Goal: Task Accomplishment & Management: Manage account settings

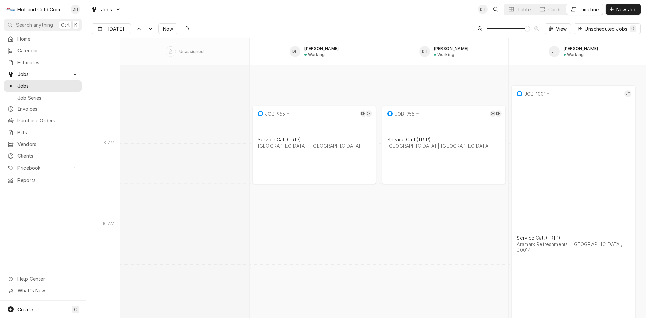
scroll to position [5270, 0]
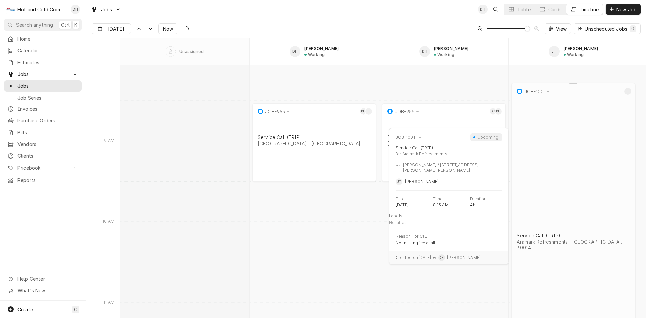
click at [578, 165] on div "JOB-1001 JT Service Call (TRIP) Aramark Refreshments | Covington, 30014" at bounding box center [573, 237] width 124 height 308
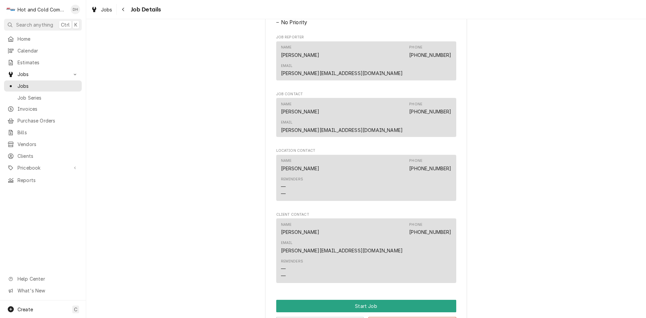
scroll to position [430, 0]
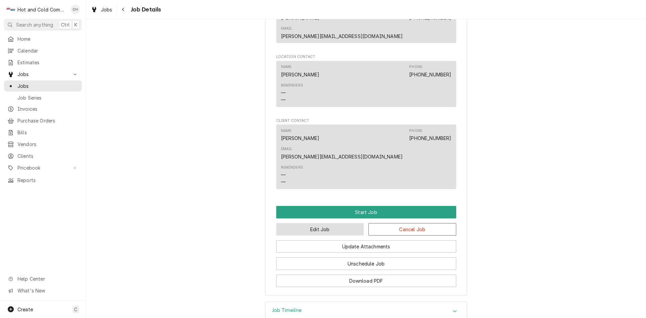
click at [338, 223] on button "Edit Job" at bounding box center [320, 229] width 88 height 12
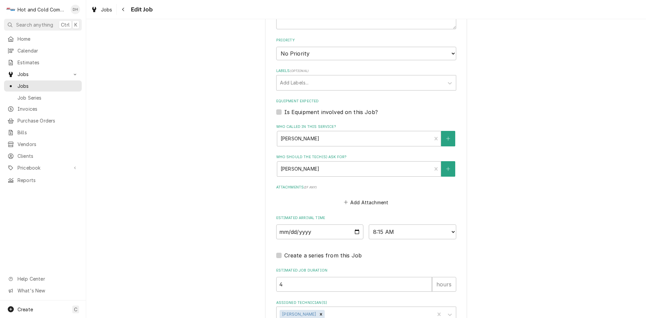
scroll to position [385, 0]
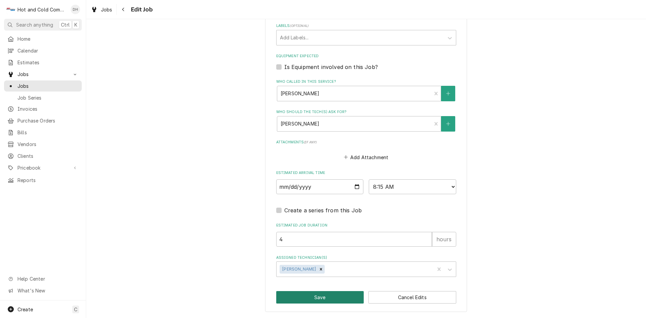
click at [326, 299] on button "Save" at bounding box center [320, 297] width 88 height 12
type textarea "x"
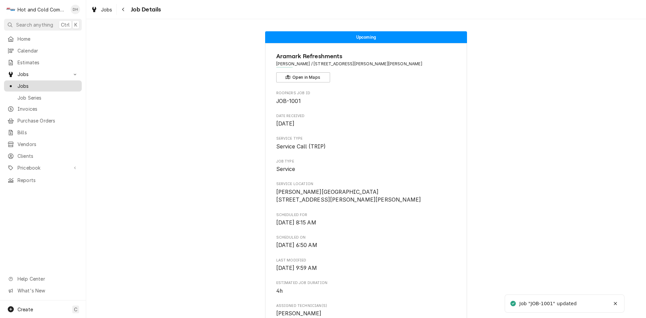
click at [28, 84] on span "Jobs" at bounding box center [47, 85] width 61 height 7
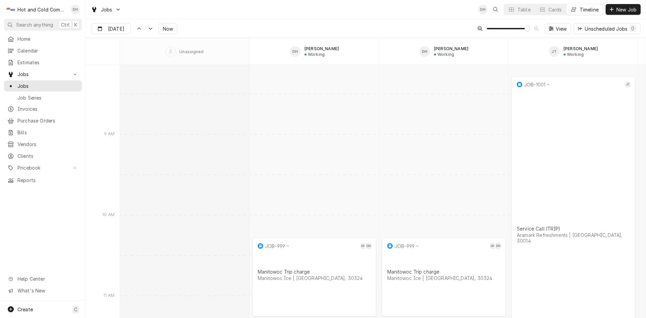
scroll to position [5270, 0]
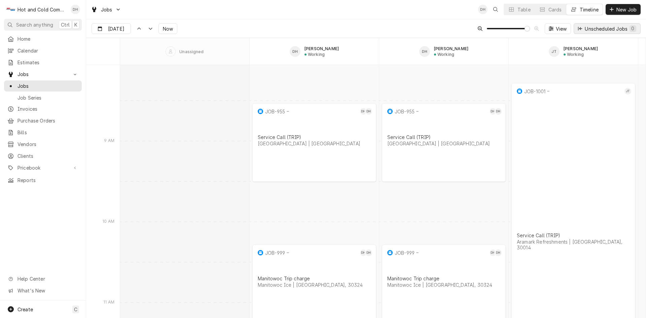
click at [612, 28] on div "Unscheduled Jobs 0" at bounding box center [609, 28] width 51 height 7
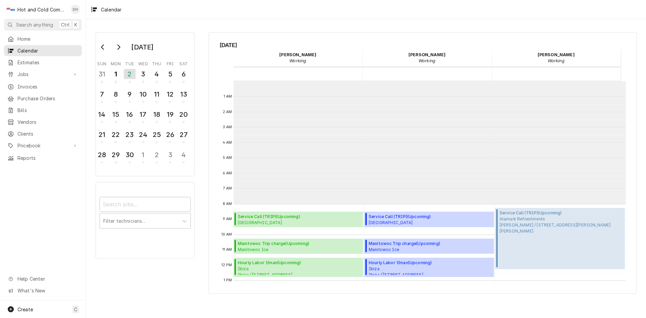
scroll to position [123, 0]
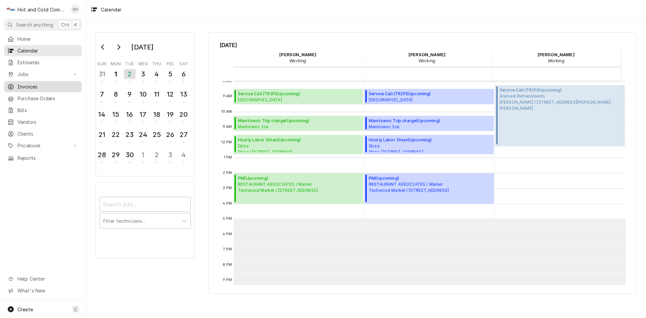
click at [35, 84] on span "Invoices" at bounding box center [47, 86] width 61 height 7
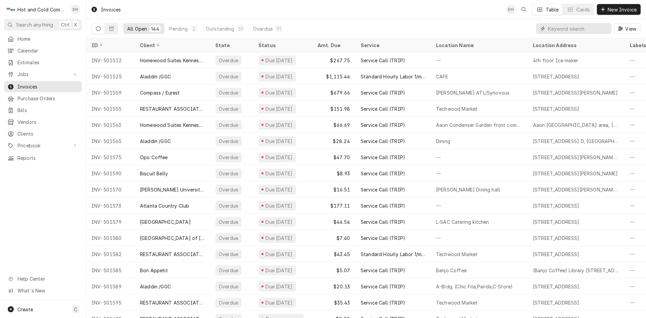
click at [578, 29] on input "Dynamic Content Wrapper" at bounding box center [578, 28] width 60 height 11
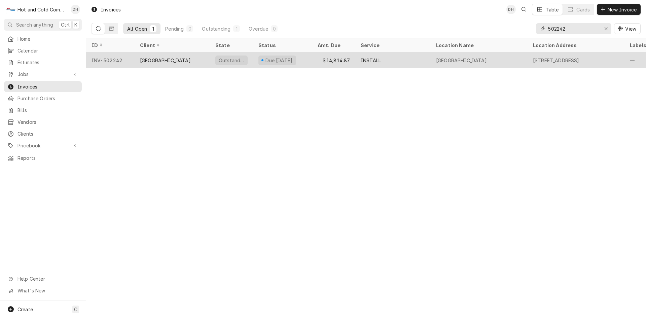
type input "502242"
click at [199, 58] on div "[GEOGRAPHIC_DATA]" at bounding box center [172, 60] width 75 height 16
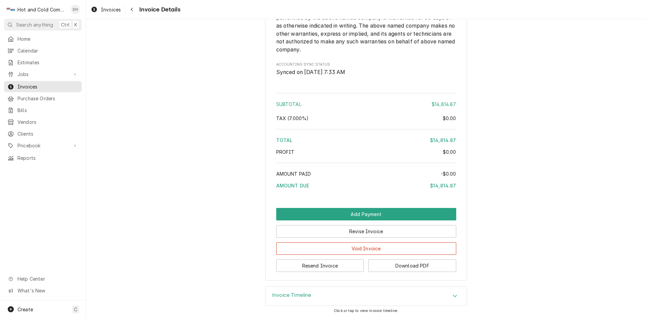
scroll to position [815, 0]
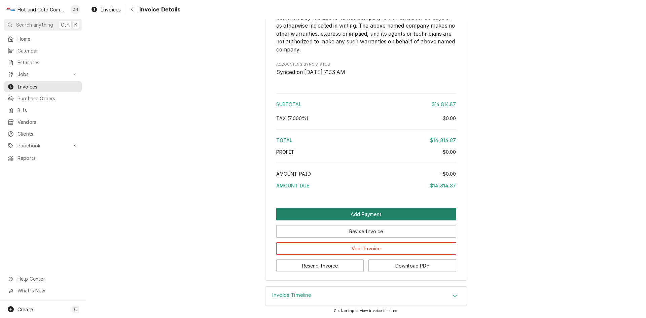
click at [367, 212] on button "Add Payment" at bounding box center [366, 214] width 180 height 12
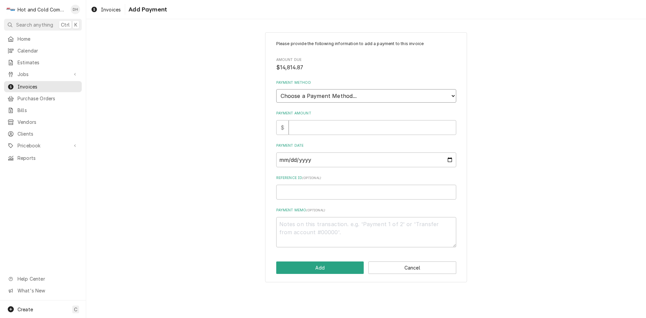
click at [321, 94] on select "Choose a Payment Method... Cash Check Credit/Debit Card ACH/eCheck Other" at bounding box center [366, 95] width 180 height 13
select select "2"
click at [276, 89] on select "Choose a Payment Method... Cash Check Credit/Debit Card ACH/eCheck Other" at bounding box center [366, 95] width 180 height 13
click at [316, 129] on input "Payment Amount" at bounding box center [372, 127] width 167 height 15
type textarea "x"
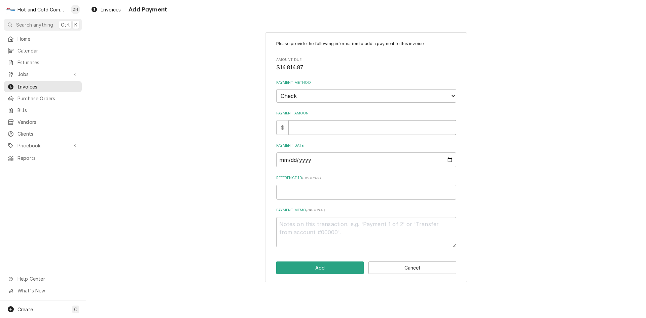
type input "1"
type textarea "x"
type input "14"
type textarea "x"
type input "148"
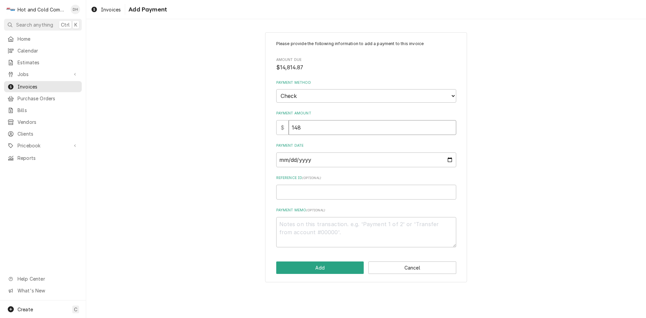
type textarea "x"
type input "1481"
type textarea "x"
type input "14814"
type textarea "x"
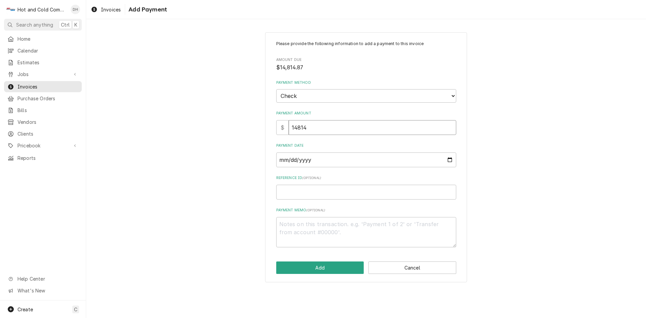
type input "14814.8"
type textarea "x"
type input "14814.87"
click at [449, 158] on input "Payment Date" at bounding box center [366, 159] width 180 height 15
type textarea "x"
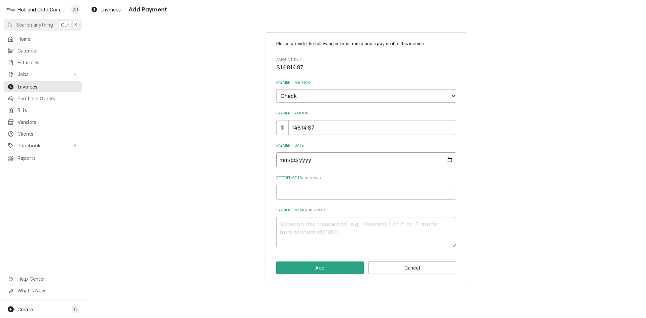
type input "2025-08-01"
type textarea "x"
type input "2025-08-26"
click at [378, 192] on input "Reference ID ( optional )" at bounding box center [366, 192] width 180 height 15
type textarea "x"
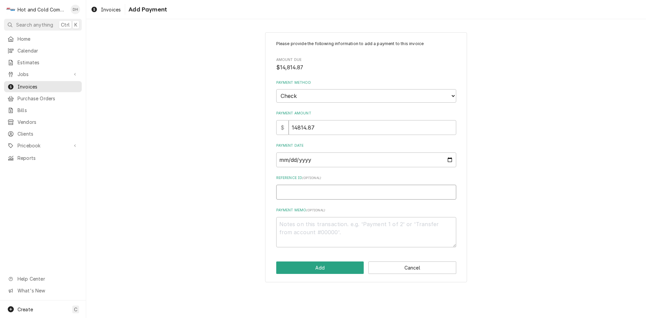
type input "0"
type textarea "x"
type input "00"
type textarea "x"
type input "000"
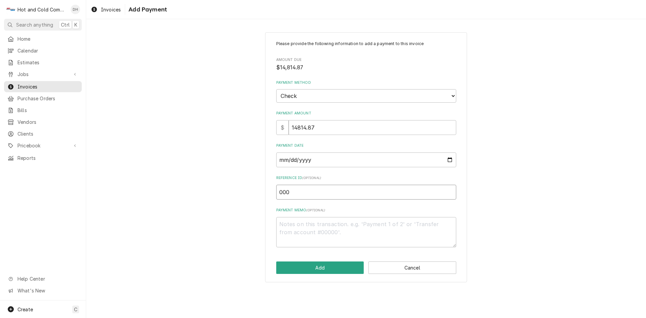
type textarea "x"
type input "0001"
type textarea "x"
type input "00015"
type textarea "x"
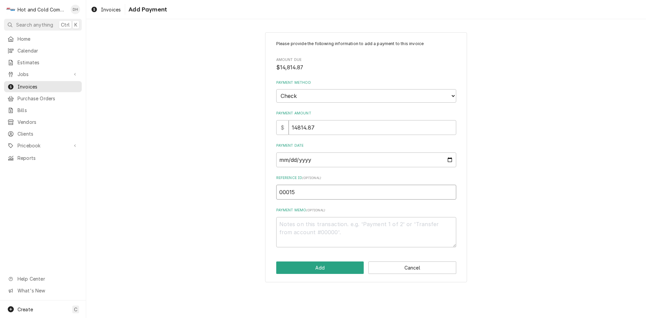
type input "000150"
type textarea "x"
type input "0001506"
type textarea "x"
type input "00015061"
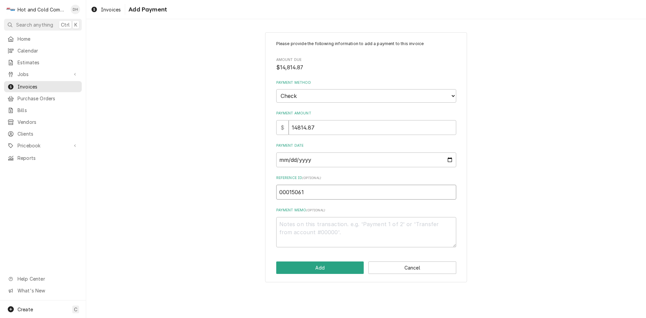
type textarea "x"
type input "000150613"
type textarea "x"
type input "0001506135"
click at [333, 267] on button "Add" at bounding box center [320, 267] width 88 height 12
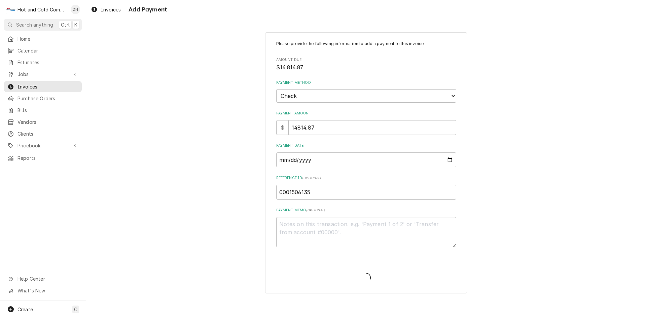
type textarea "x"
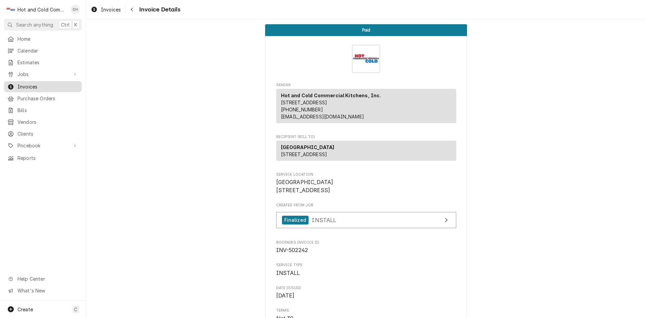
click at [27, 83] on span "Invoices" at bounding box center [47, 86] width 61 height 7
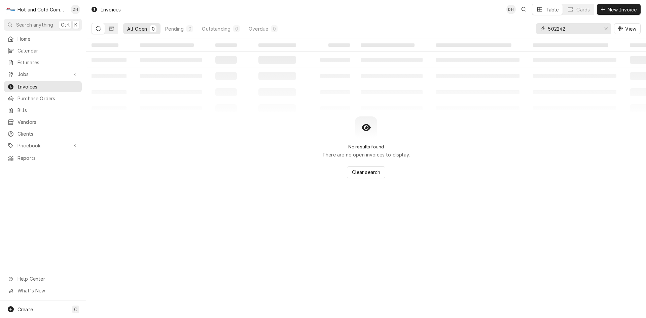
click at [573, 27] on input "502242" at bounding box center [573, 28] width 50 height 11
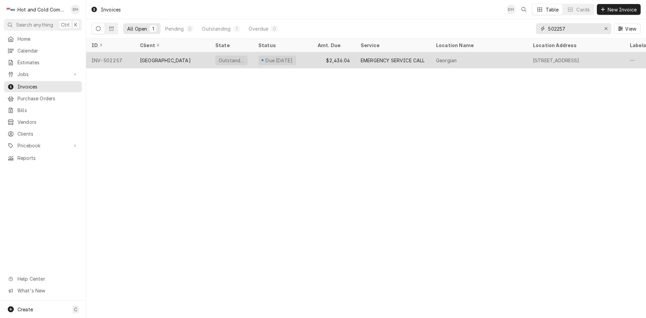
type input "502257"
click at [200, 57] on div "[GEOGRAPHIC_DATA]" at bounding box center [172, 60] width 75 height 16
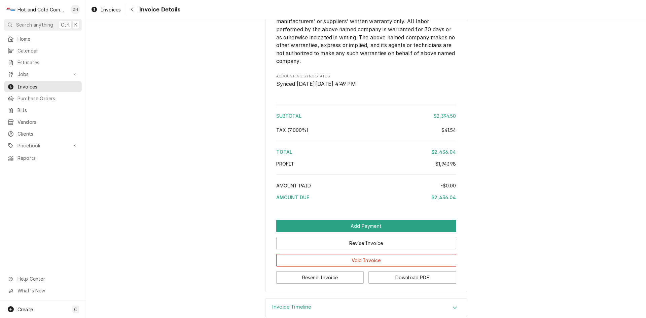
scroll to position [1162, 0]
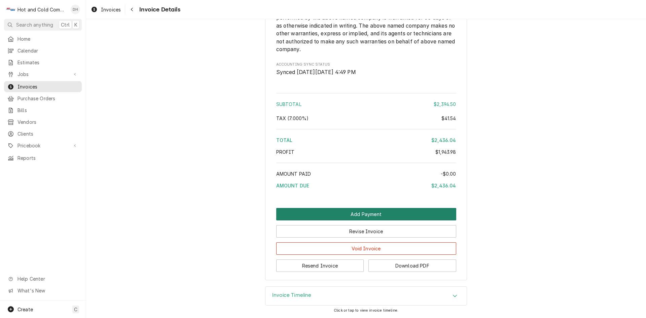
click at [373, 214] on button "Add Payment" at bounding box center [366, 214] width 180 height 12
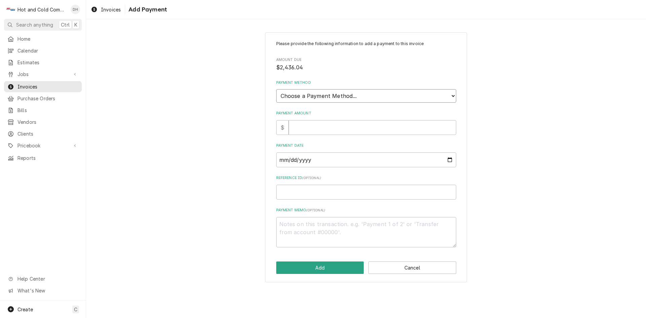
drag, startPoint x: 361, startPoint y: 96, endPoint x: 347, endPoint y: 95, distance: 14.5
click at [361, 96] on select "Choose a Payment Method... Cash Check Credit/Debit Card ACH/eCheck Other" at bounding box center [366, 95] width 180 height 13
select select "2"
click at [276, 89] on select "Choose a Payment Method... Cash Check Credit/Debit Card ACH/eCheck Other" at bounding box center [366, 95] width 180 height 13
click at [329, 128] on input "Payment Amount" at bounding box center [372, 127] width 167 height 15
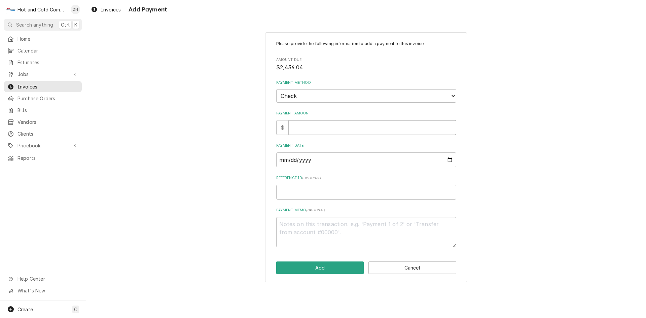
type textarea "x"
type input "2"
type textarea "x"
type input "24"
type textarea "x"
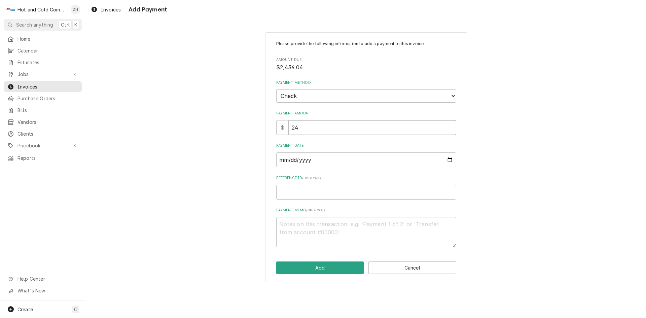
type input "243"
type textarea "x"
type input "2436"
type textarea "x"
type input "2436.0"
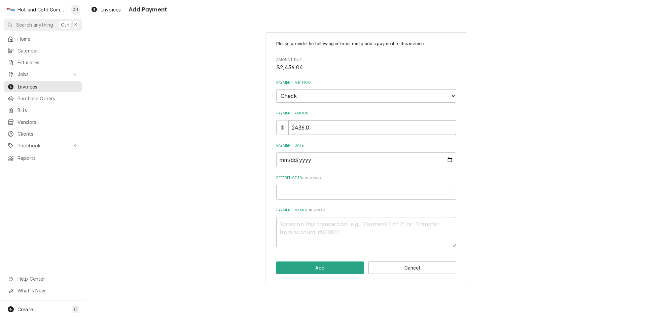
type textarea "x"
type input "2436.04"
click at [449, 160] on input "Payment Date" at bounding box center [366, 159] width 180 height 15
type textarea "x"
type input "2025-08-01"
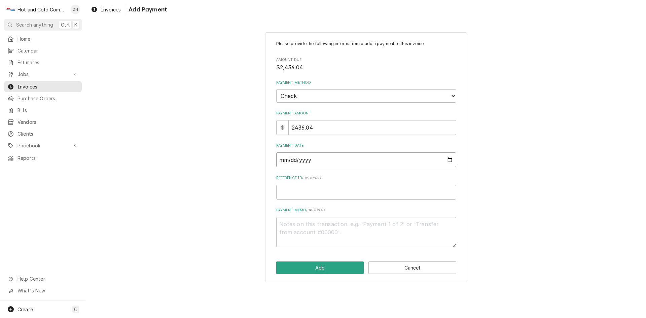
type textarea "x"
type input "2025-08-26"
click at [309, 193] on input "Reference ID ( optional )" at bounding box center [366, 192] width 180 height 15
type textarea "x"
type input "0"
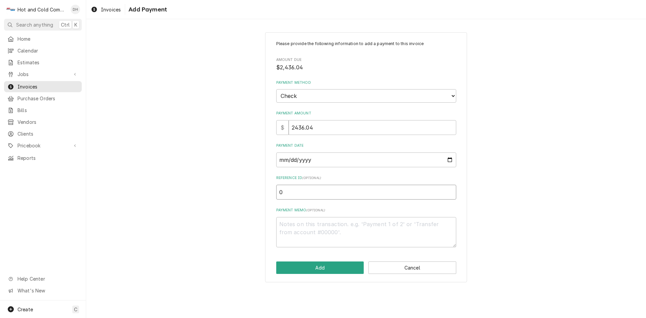
type textarea "x"
type input "00"
type textarea "x"
type input "000"
type textarea "x"
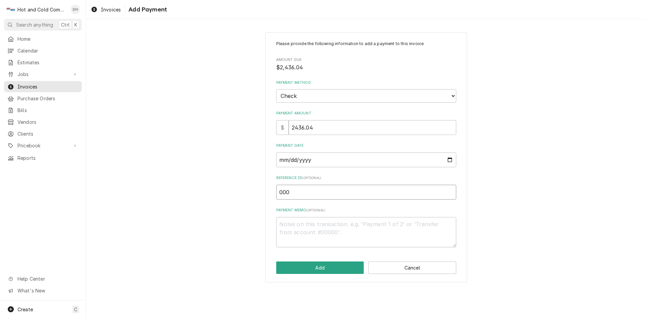
type input "0001"
type textarea "x"
type input "00015"
type textarea "x"
type input "000150"
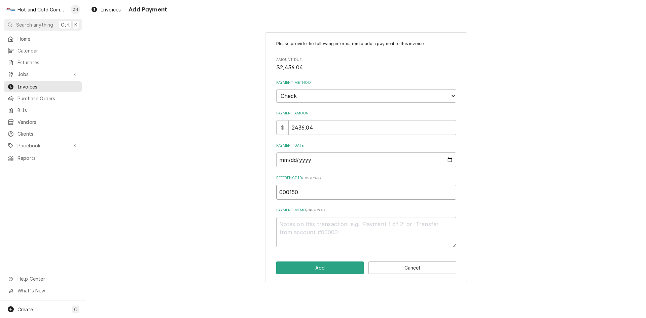
type textarea "x"
type input "0001506"
type textarea "x"
type input "00015061"
type textarea "x"
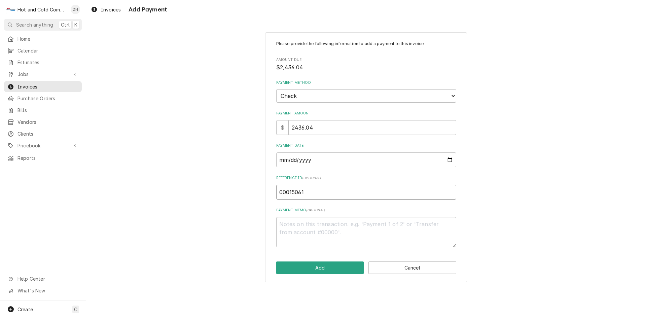
type input "000150613"
type textarea "x"
type input "0001506135"
click at [336, 265] on button "Add" at bounding box center [320, 267] width 88 height 12
type textarea "x"
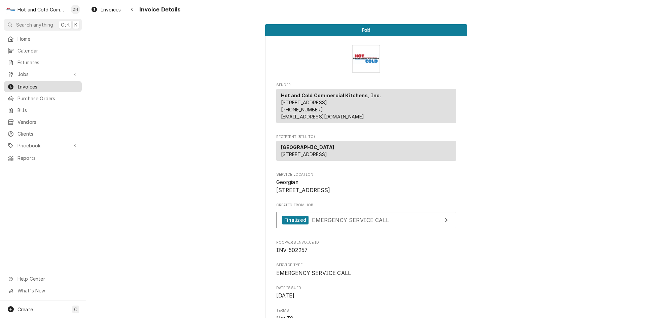
click at [44, 82] on div "Invoices" at bounding box center [42, 86] width 75 height 8
